Goal: Navigation & Orientation: Find specific page/section

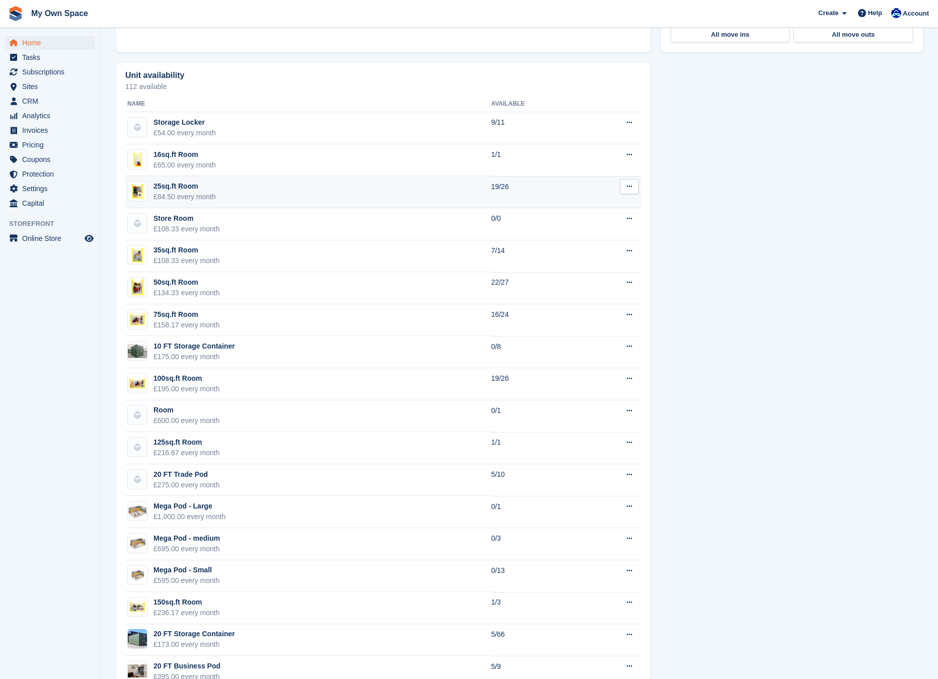
scroll to position [481, 0]
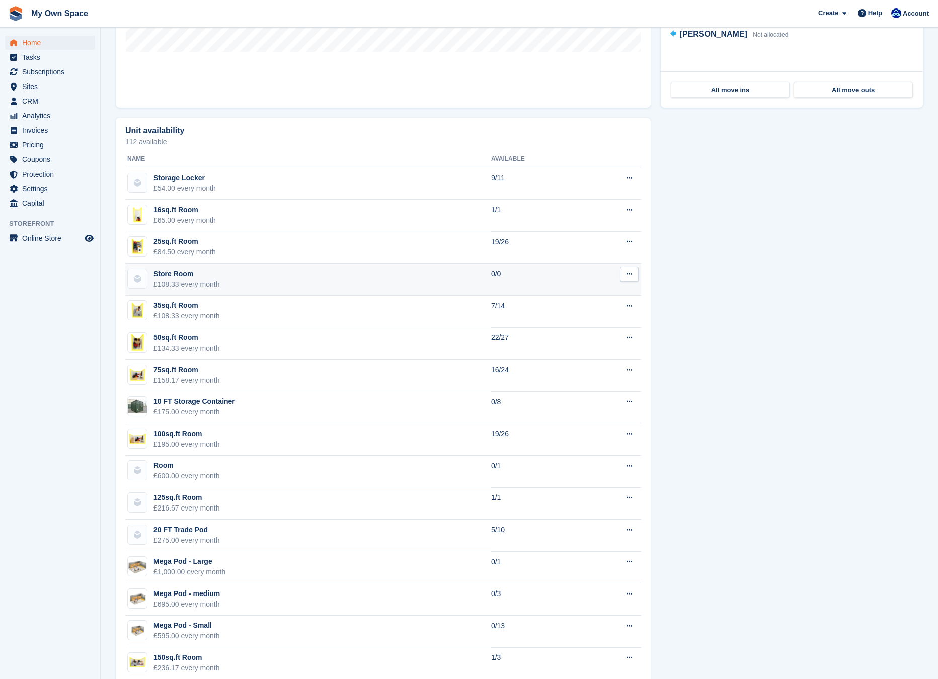
click at [205, 271] on div "Store Room" at bounding box center [186, 274] width 66 height 11
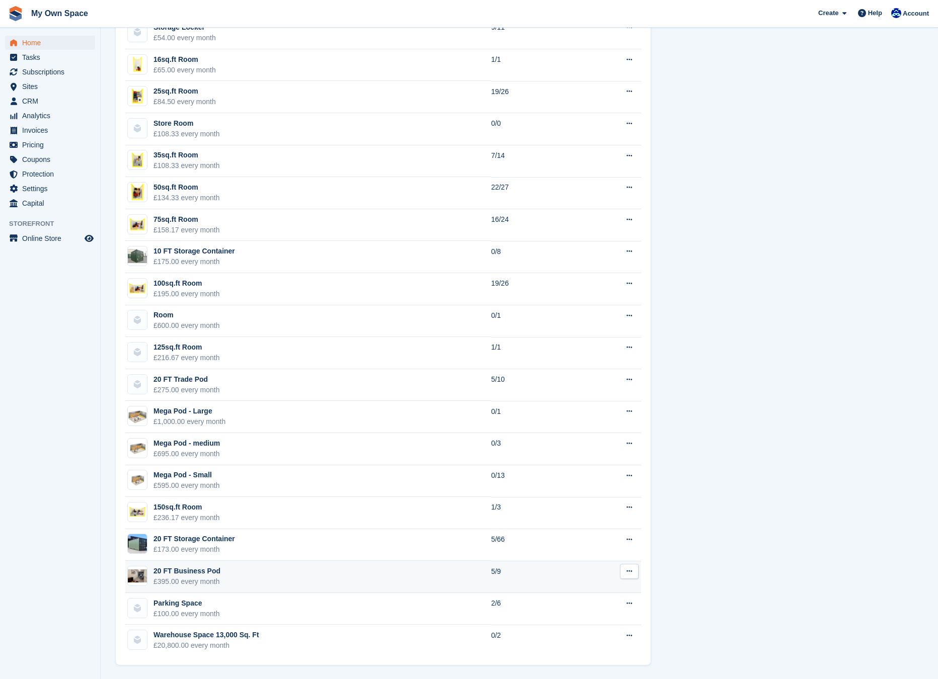
scroll to position [632, 0]
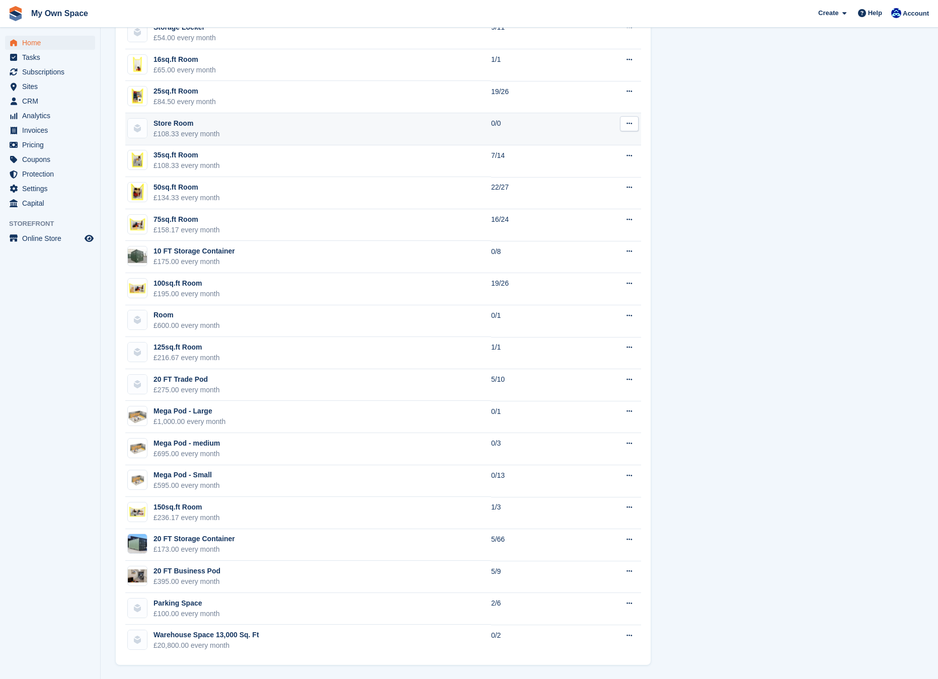
click at [347, 152] on td "35sq.ft Room £108.33 every month" at bounding box center [308, 161] width 366 height 32
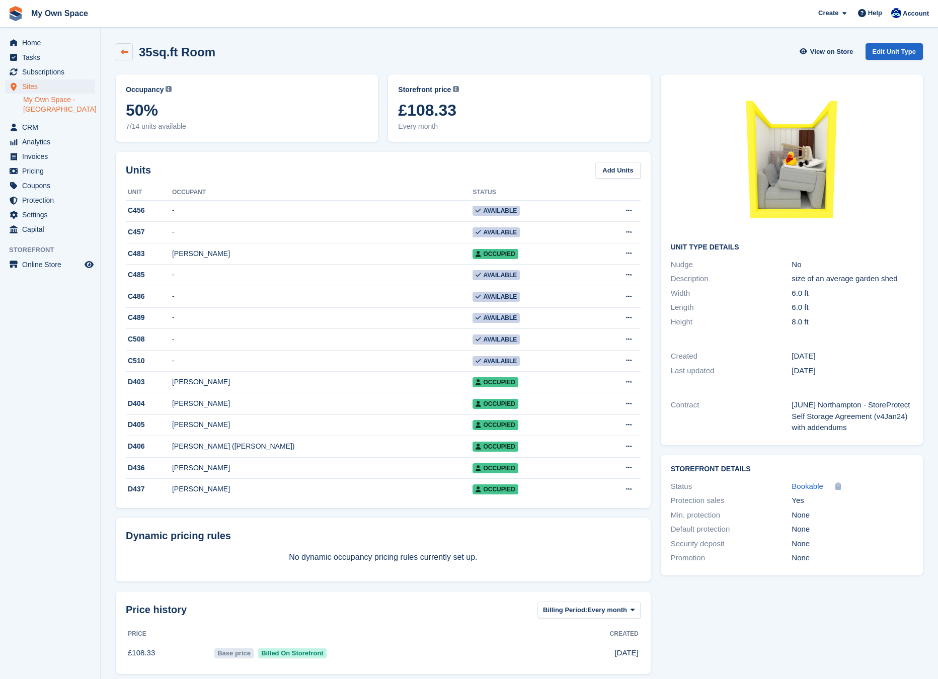
click at [130, 53] on link at bounding box center [124, 51] width 17 height 17
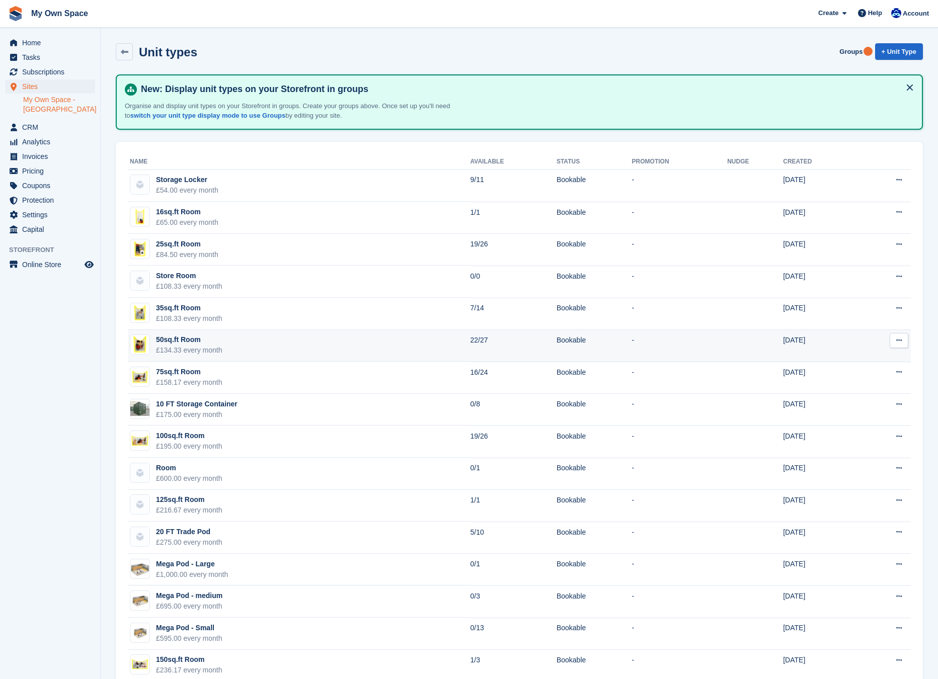
click at [193, 335] on div "50sq.ft Room" at bounding box center [189, 340] width 66 height 11
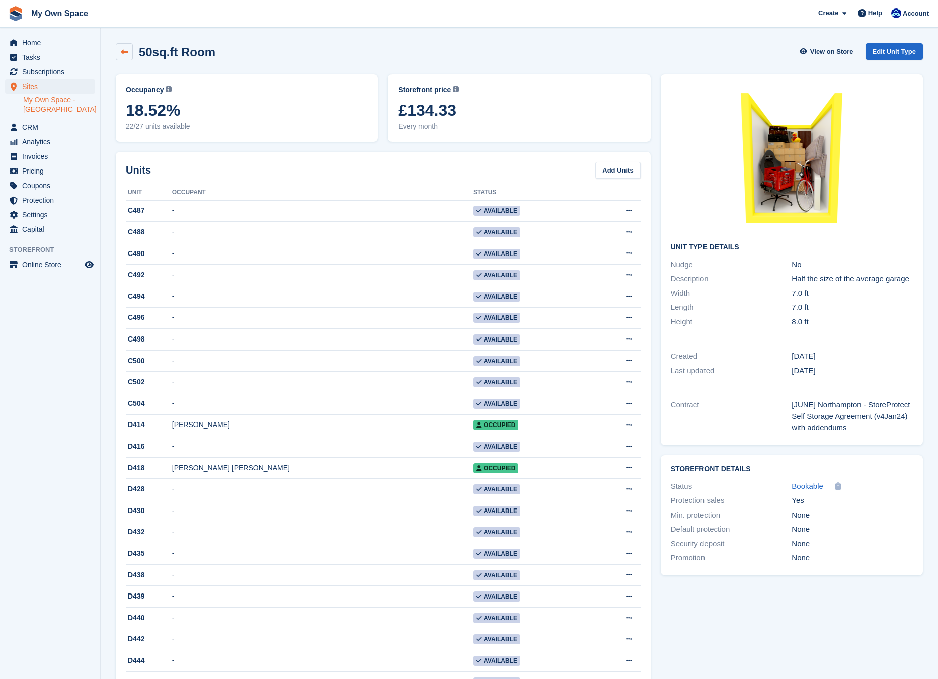
click at [124, 49] on icon at bounding box center [125, 52] width 8 height 8
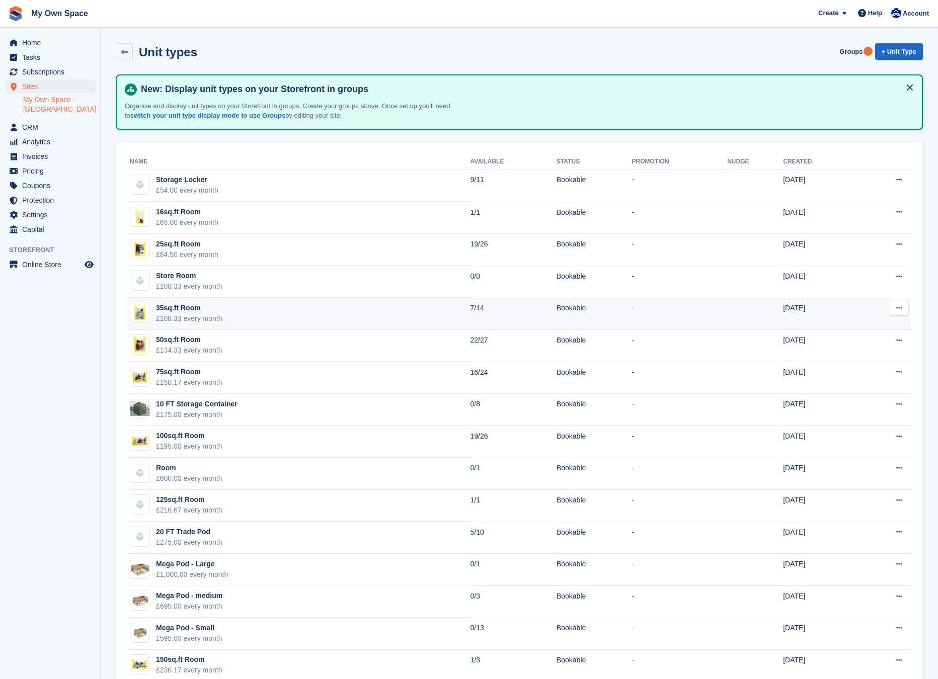
click at [195, 313] on div "£108.33 every month" at bounding box center [189, 318] width 66 height 11
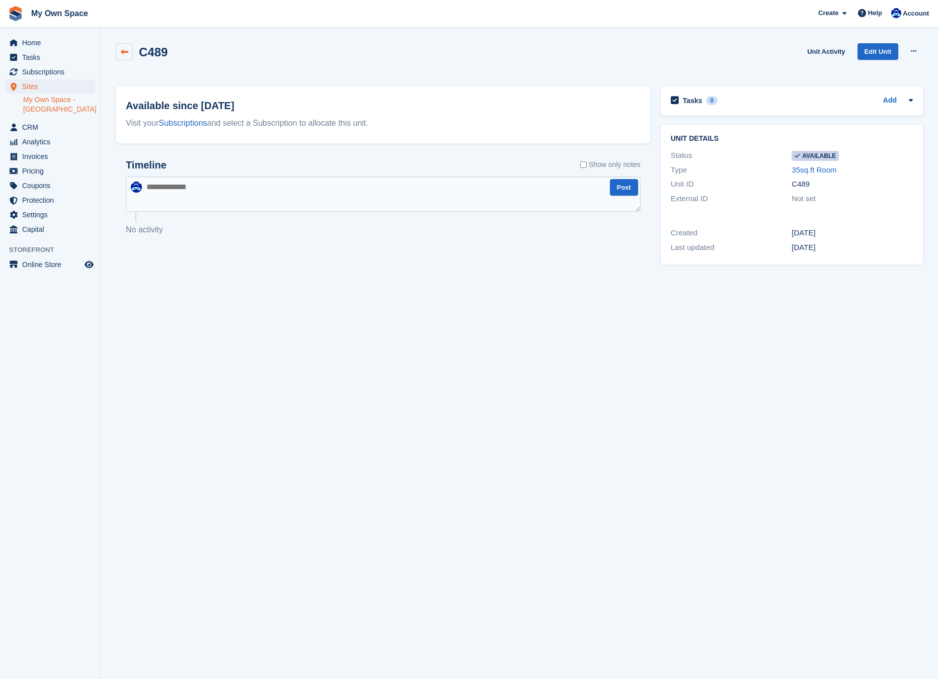
click at [123, 55] on icon at bounding box center [125, 52] width 8 height 8
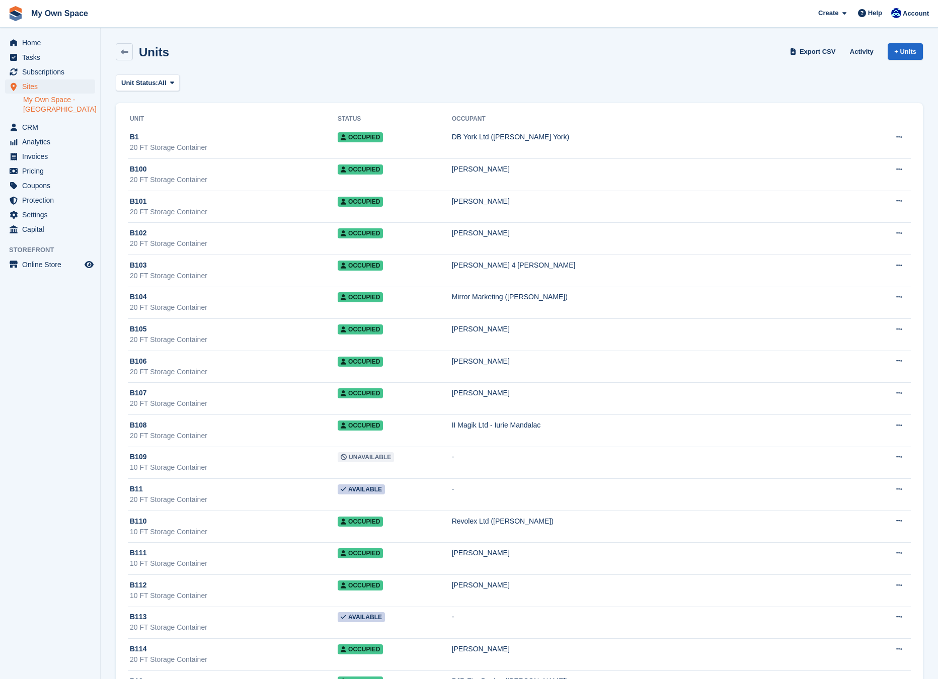
click at [133, 48] on div "Units" at bounding box center [151, 52] width 36 height 14
click at [127, 49] on icon at bounding box center [125, 52] width 8 height 8
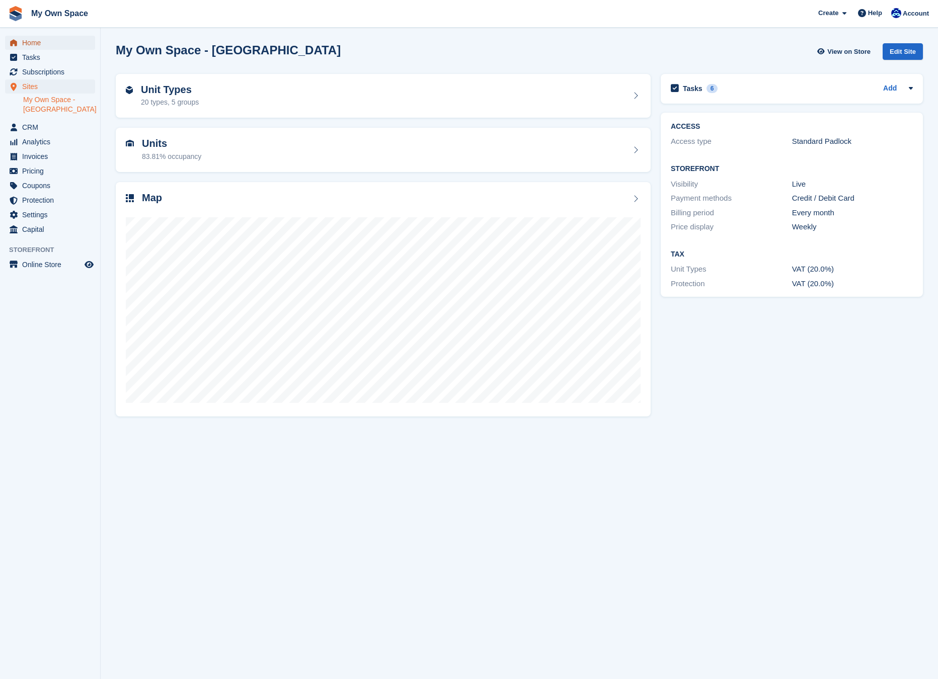
click at [41, 48] on span "Home" at bounding box center [52, 43] width 60 height 14
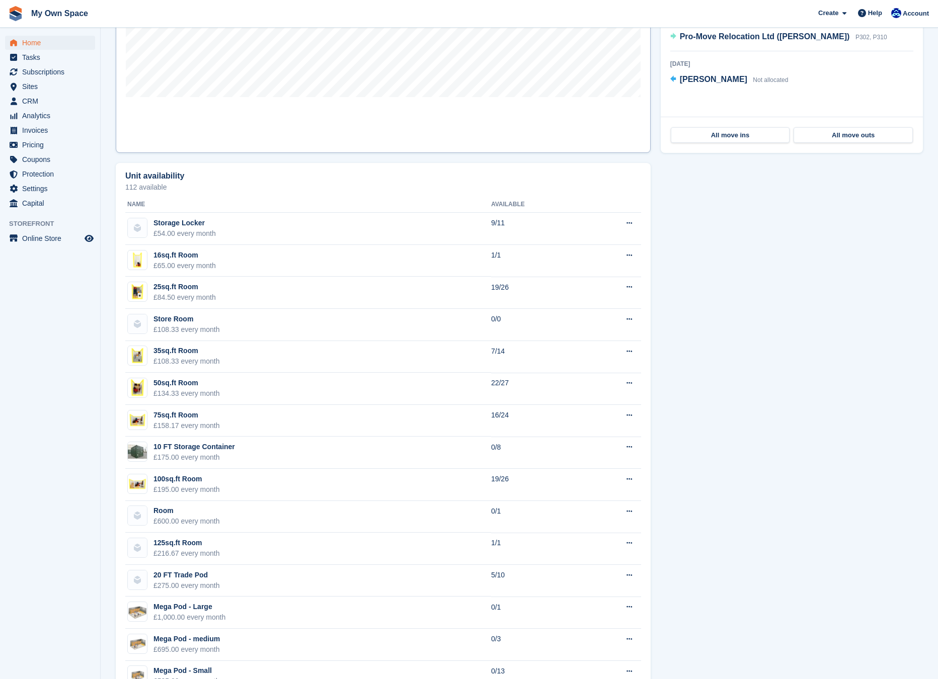
scroll to position [453, 0]
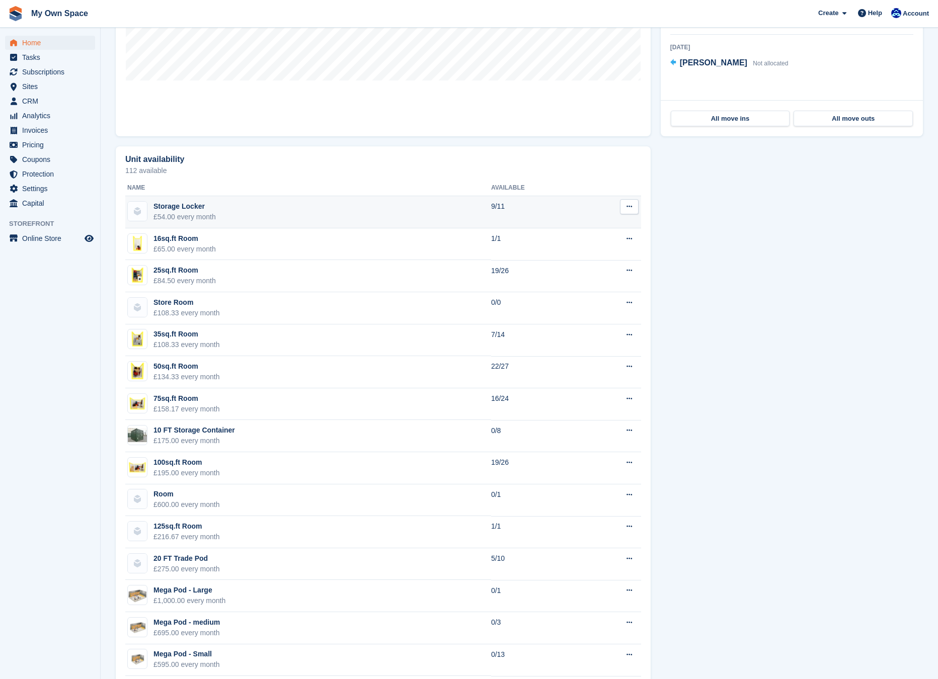
click at [593, 223] on td "Edit unit type View on Store" at bounding box center [612, 212] width 58 height 32
click at [6, 315] on aside "Home Tasks Subscriptions Subscriptions Subscriptions Contracts Price increases …" at bounding box center [50, 342] width 100 height 629
drag, startPoint x: 504, startPoint y: 88, endPoint x: 504, endPoint y: 104, distance: 16.1
click at [504, 89] on link "Map" at bounding box center [383, 6] width 535 height 262
